Goal: Task Accomplishment & Management: Manage account settings

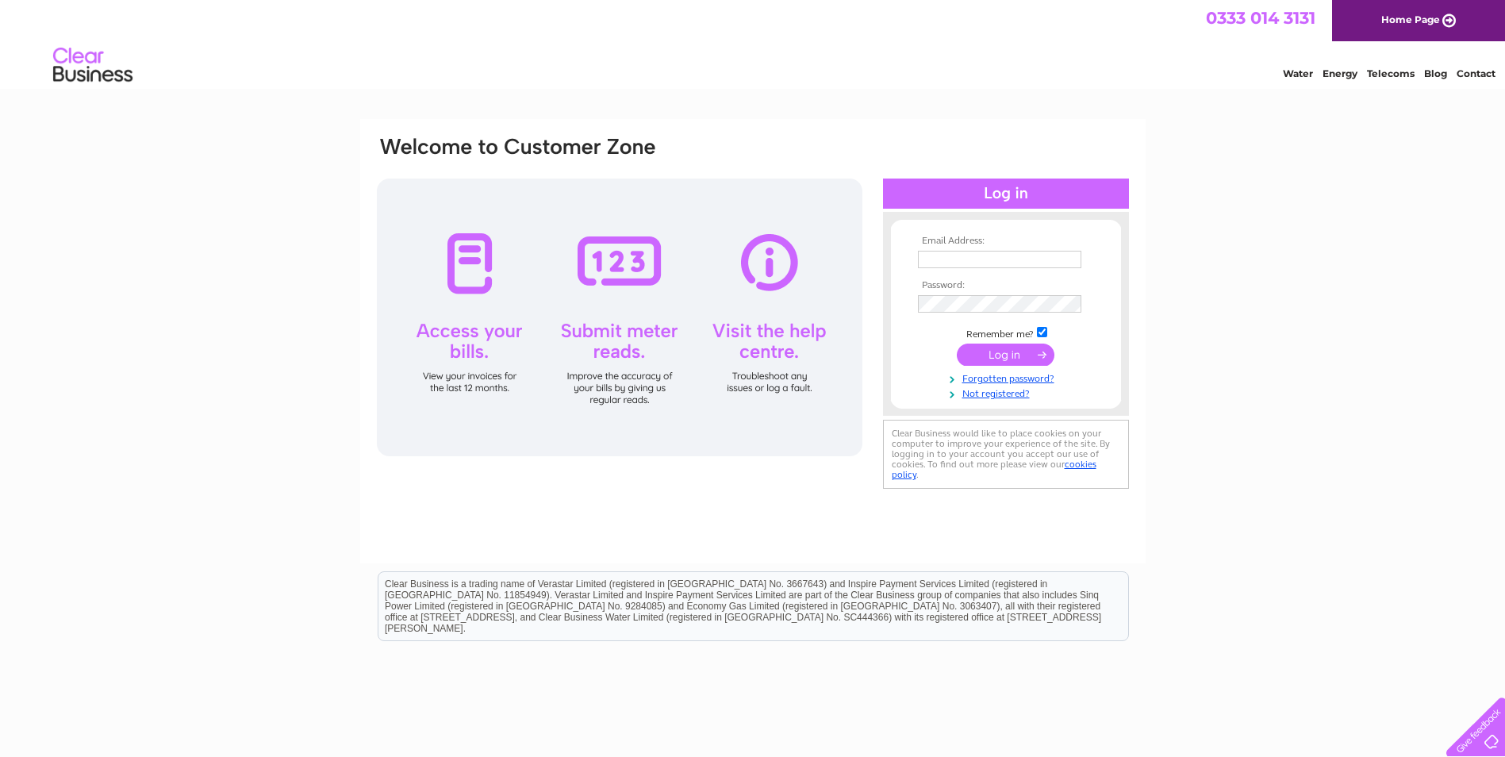
type input "exmoor-steam-railway@btconnect.com"
click at [1223, 470] on div "Email Address: exmoor-steam-railway@btconnect.com Password:" at bounding box center [752, 476] width 1505 height 715
click at [1003, 354] on input "submit" at bounding box center [1006, 354] width 98 height 22
click at [1018, 355] on input "submit" at bounding box center [1006, 354] width 98 height 22
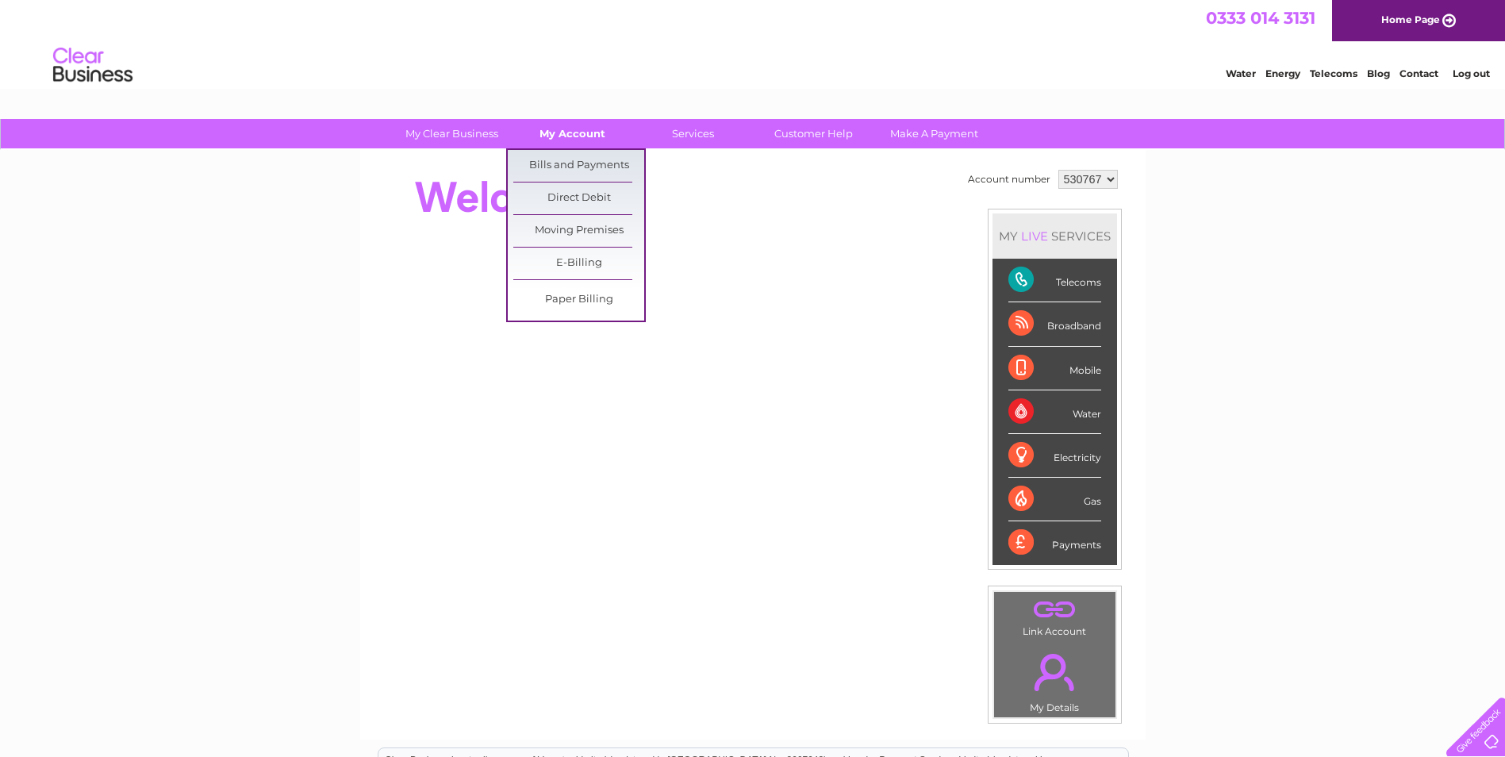
click at [569, 132] on link "My Account" at bounding box center [572, 133] width 131 height 29
click at [571, 167] on link "Bills and Payments" at bounding box center [578, 166] width 131 height 32
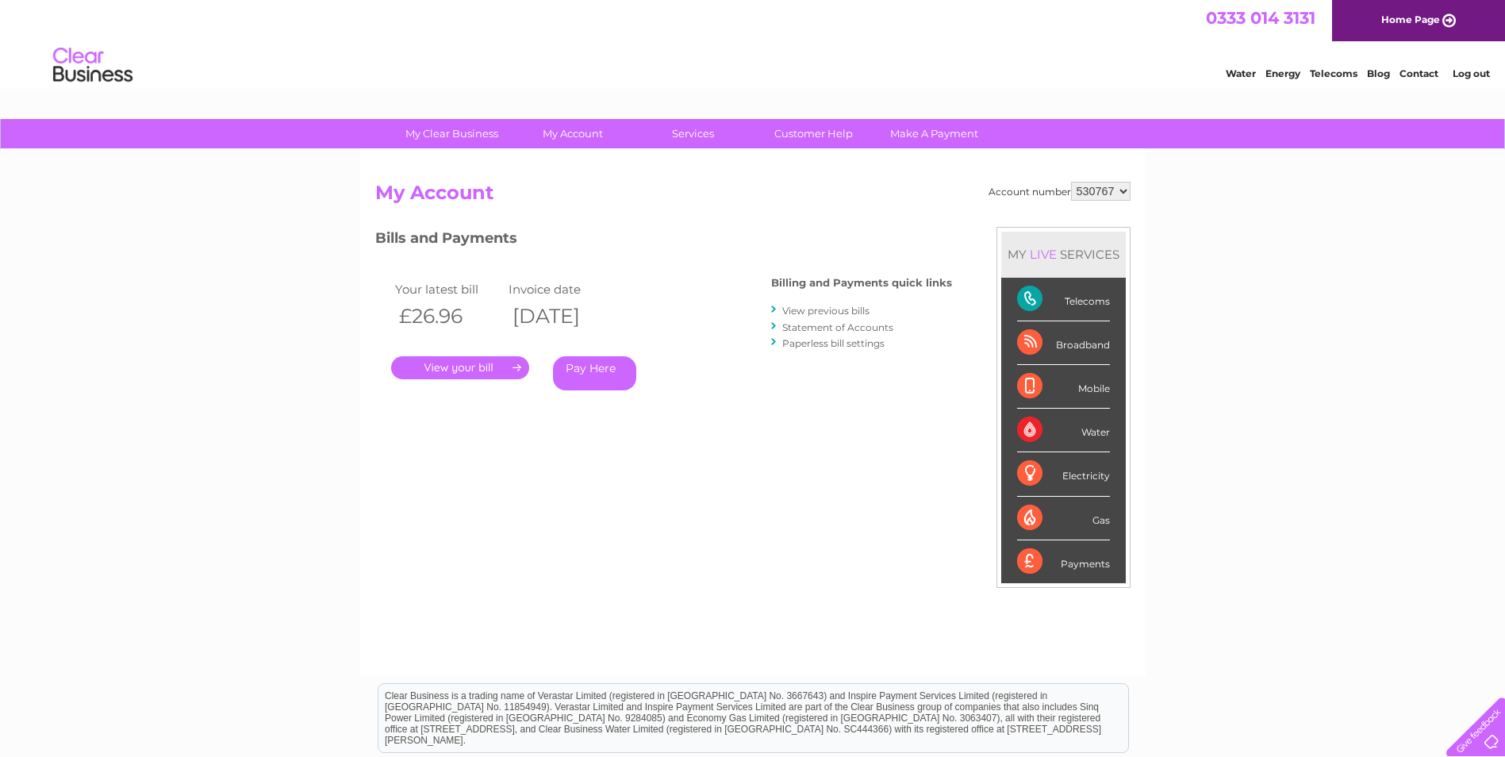
click at [444, 368] on link "." at bounding box center [460, 367] width 138 height 23
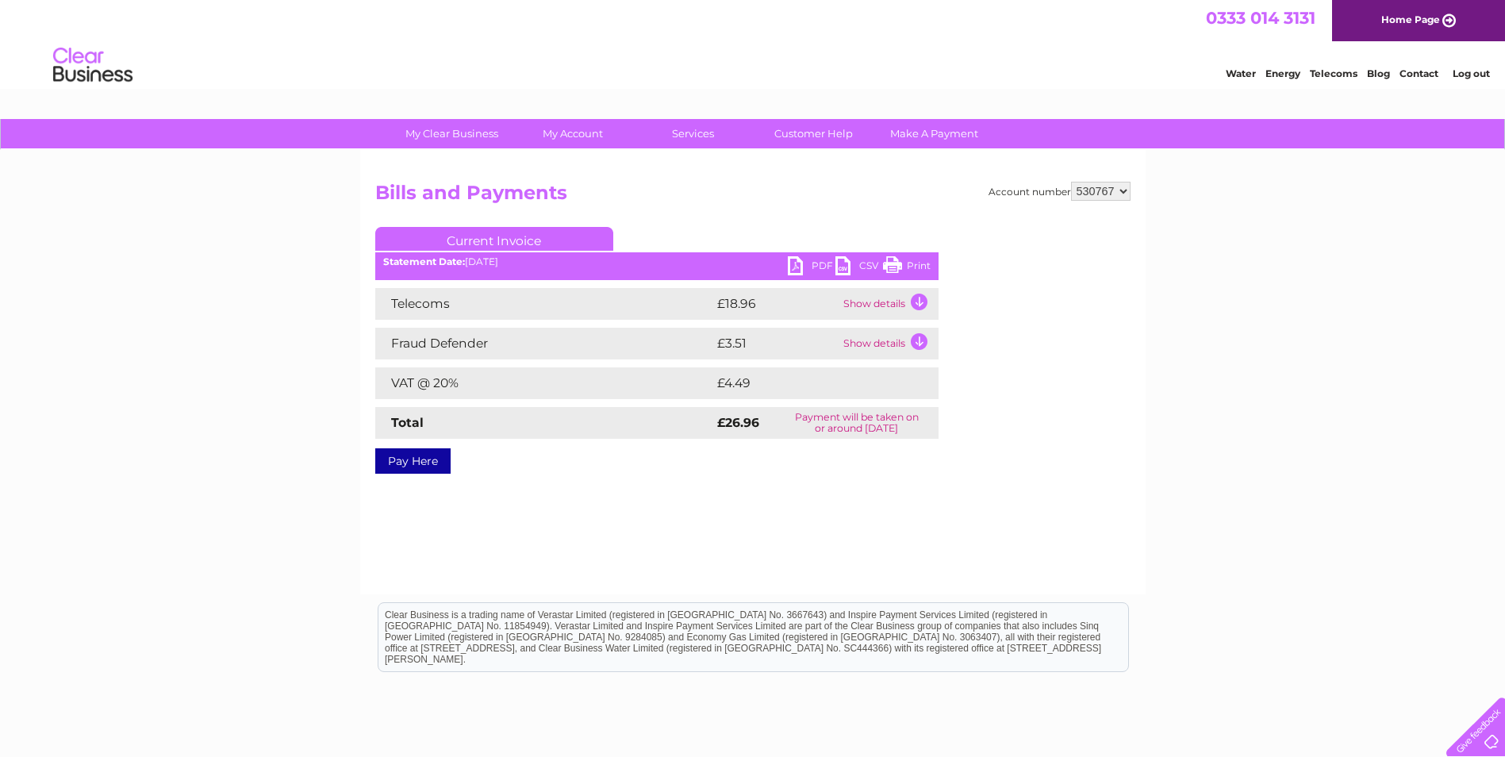
click at [899, 263] on link "Print" at bounding box center [907, 267] width 48 height 23
